Goal: Transaction & Acquisition: Purchase product/service

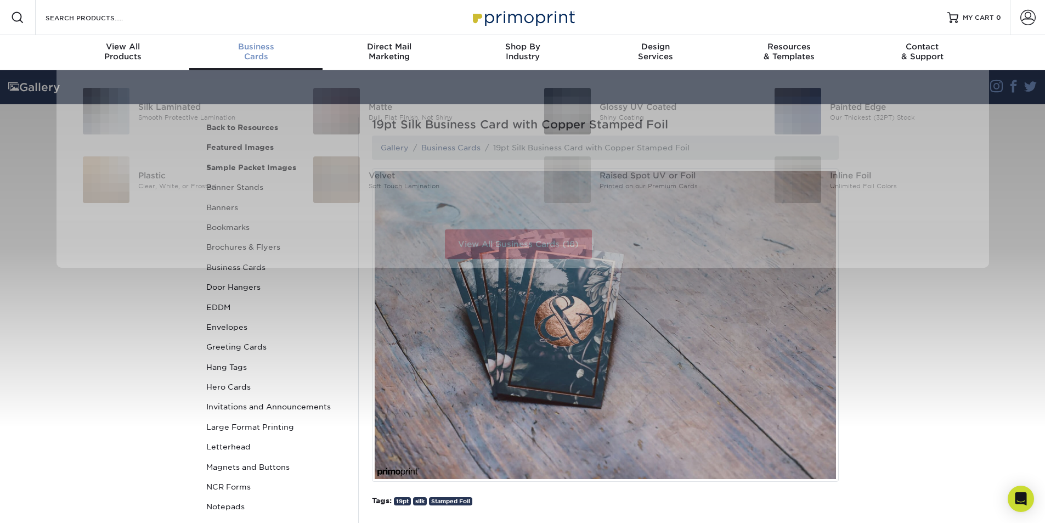
click at [251, 44] on span "Business" at bounding box center [255, 47] width 133 height 10
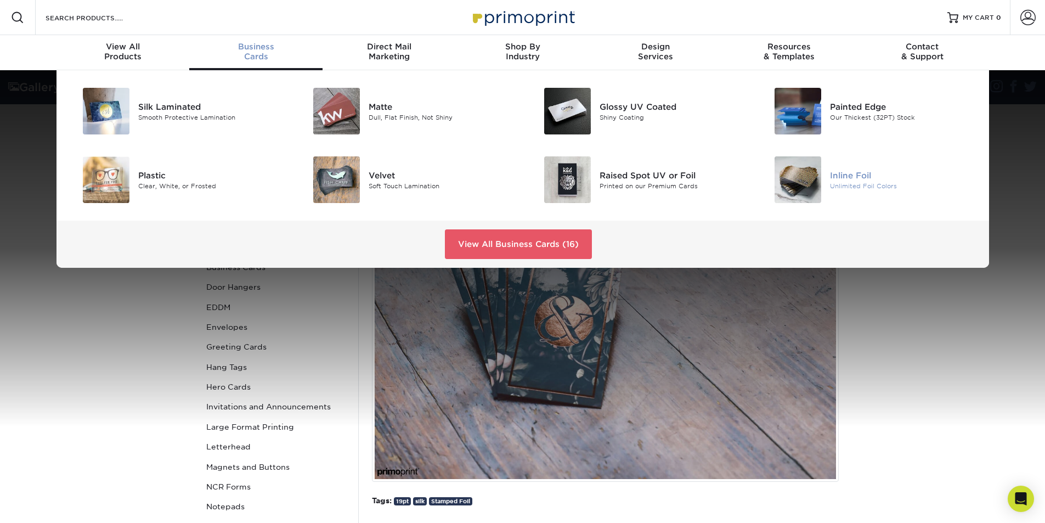
click at [806, 175] on img at bounding box center [798, 179] width 47 height 47
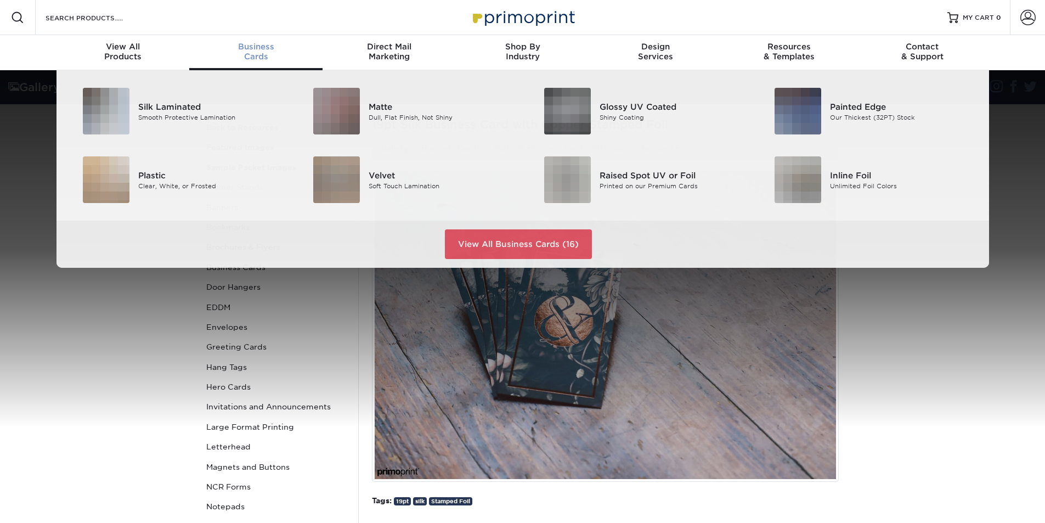
click at [255, 54] on div "Business Cards" at bounding box center [255, 52] width 133 height 20
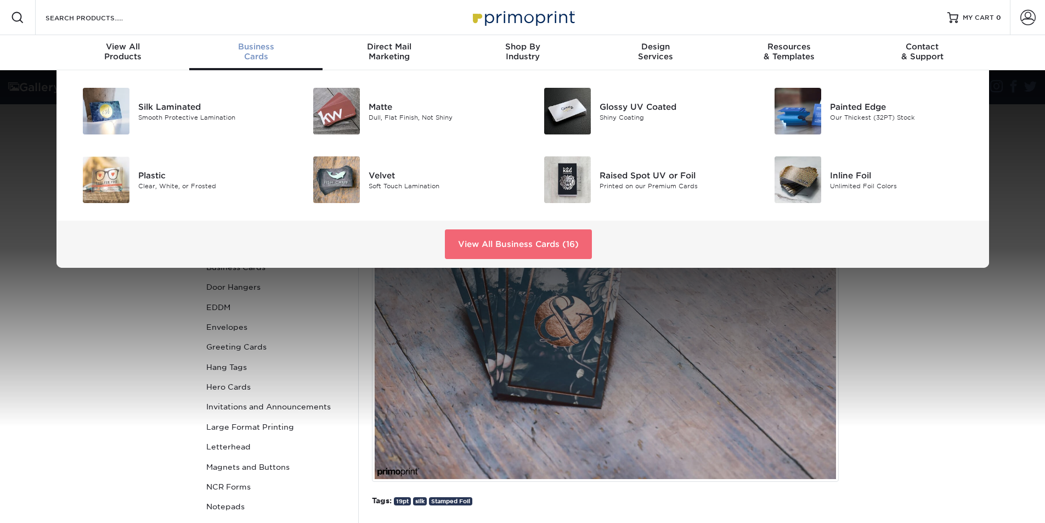
click at [504, 243] on link "View All Business Cards (16)" at bounding box center [518, 244] width 147 height 30
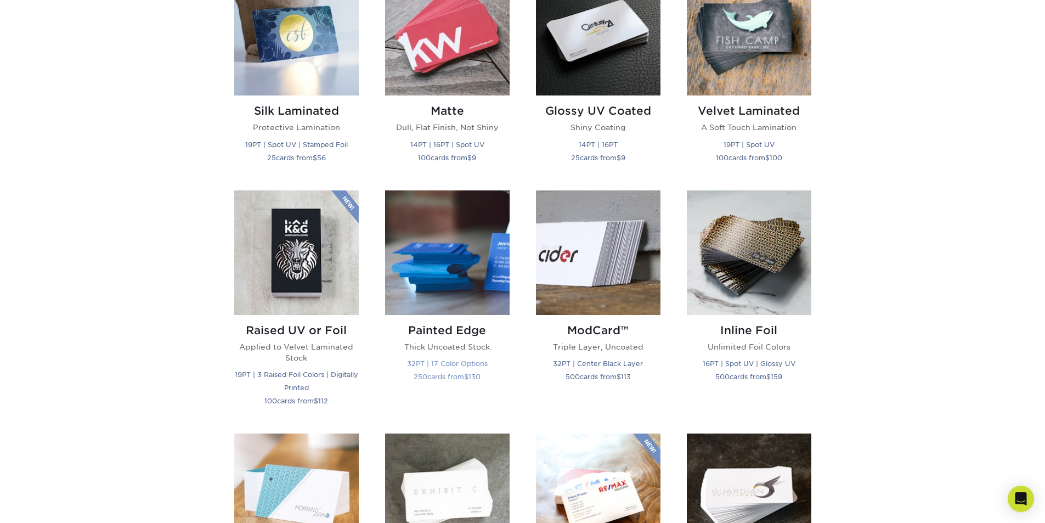
scroll to position [604, 0]
